Goal: Book appointment/travel/reservation

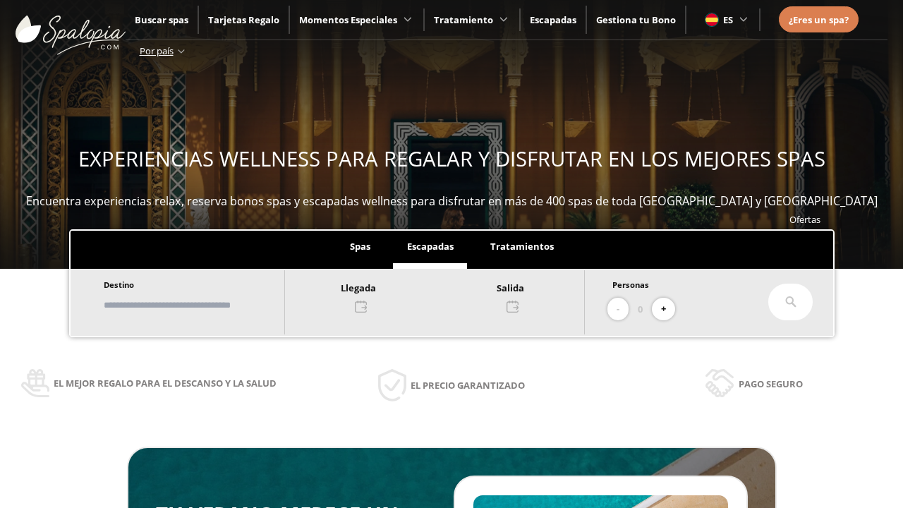
click at [199, 305] on input "text" at bounding box center [188, 305] width 176 height 25
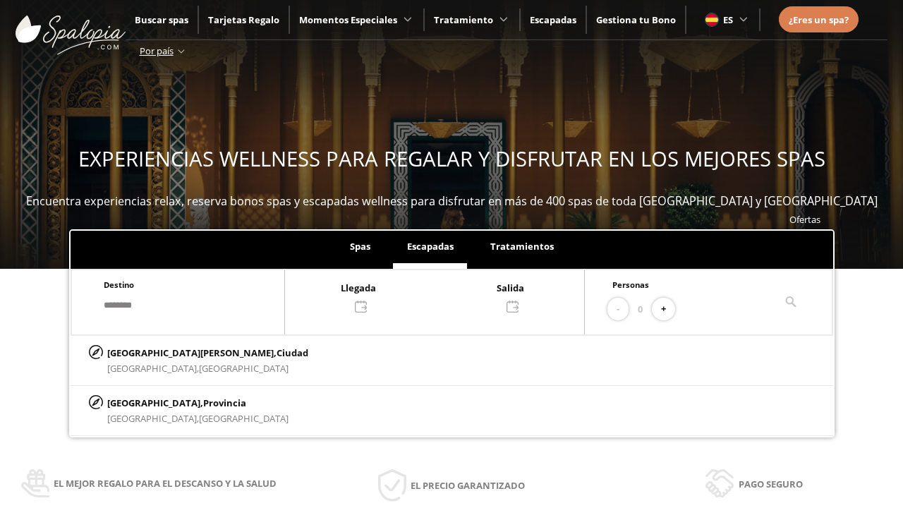
click at [449, 296] on div at bounding box center [434, 296] width 299 height 34
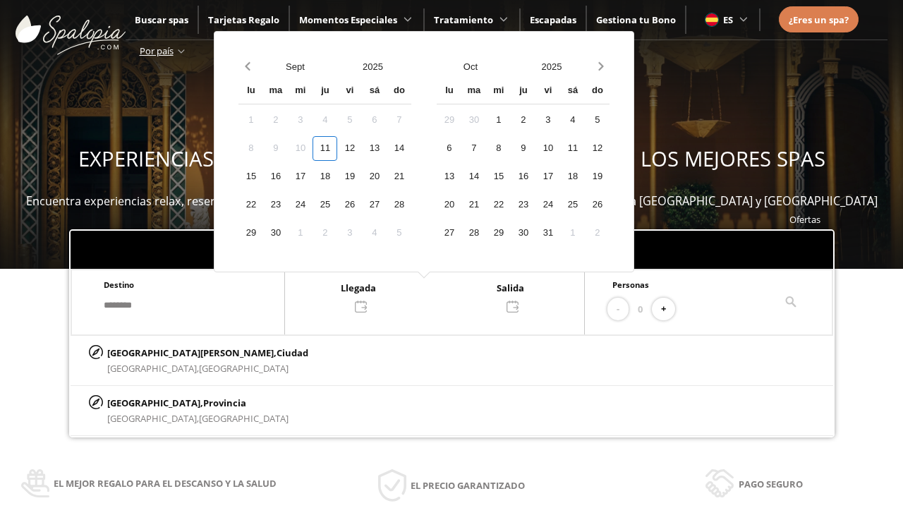
click at [387, 148] on div "13" at bounding box center [374, 148] width 25 height 25
click at [411, 148] on div "14" at bounding box center [399, 148] width 25 height 25
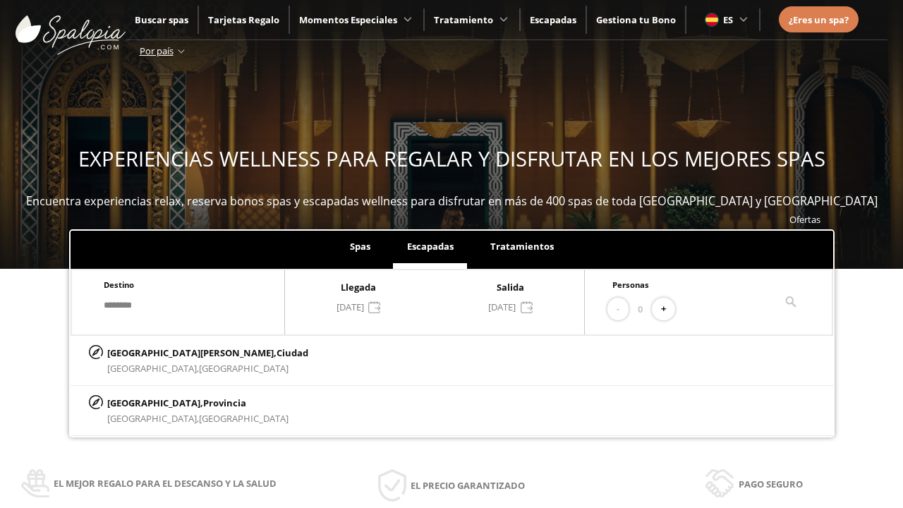
click at [668, 309] on button "+" at bounding box center [663, 309] width 23 height 23
click at [177, 352] on p "[GEOGRAPHIC_DATA][PERSON_NAME], [GEOGRAPHIC_DATA]" at bounding box center [207, 353] width 201 height 16
type input "**********"
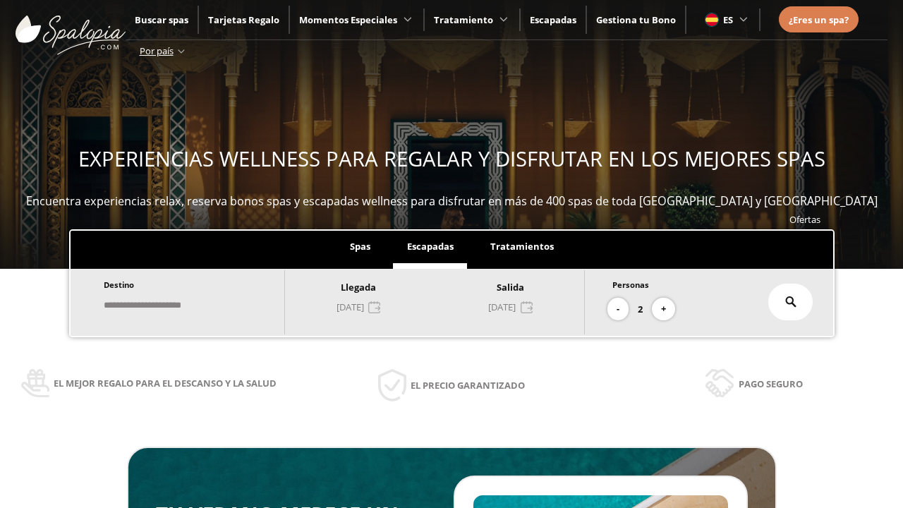
click at [791, 302] on icon at bounding box center [791, 301] width 11 height 11
